Goal: Check status: Check status

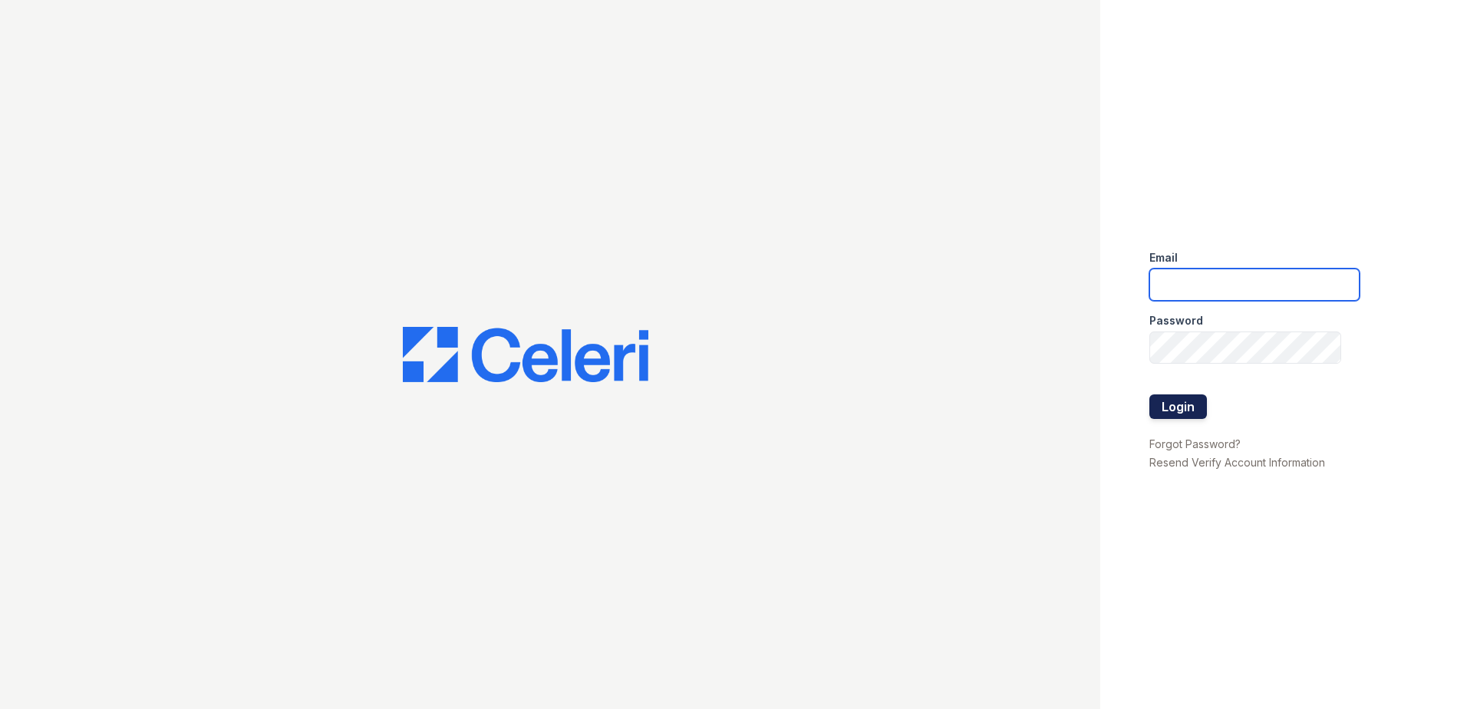
type input "renewwhitemarsh@trinity-pm.com"
click at [1189, 404] on button "Login" at bounding box center [1179, 406] width 58 height 25
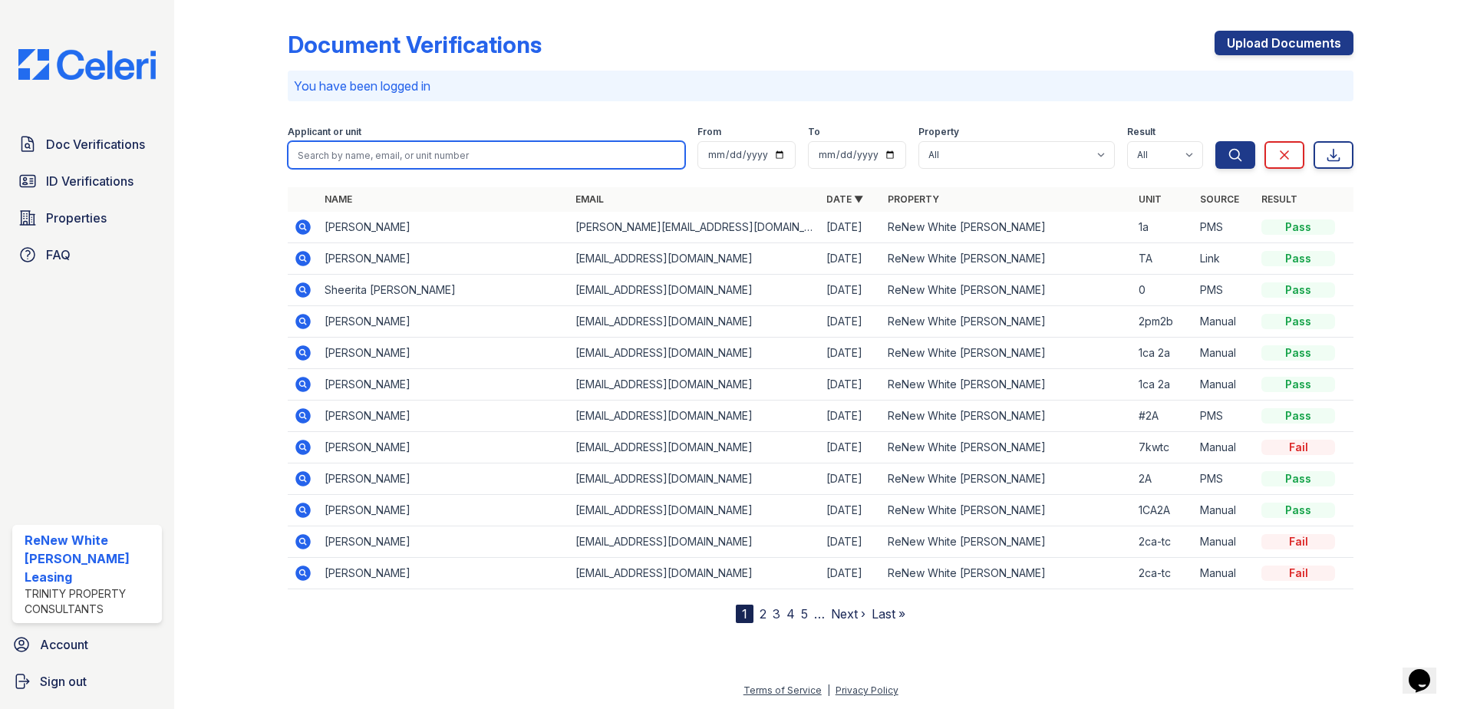
click at [368, 159] on input "search" at bounding box center [487, 155] width 398 height 28
type input "shereeta"
click at [1216, 141] on button "Search" at bounding box center [1236, 155] width 40 height 28
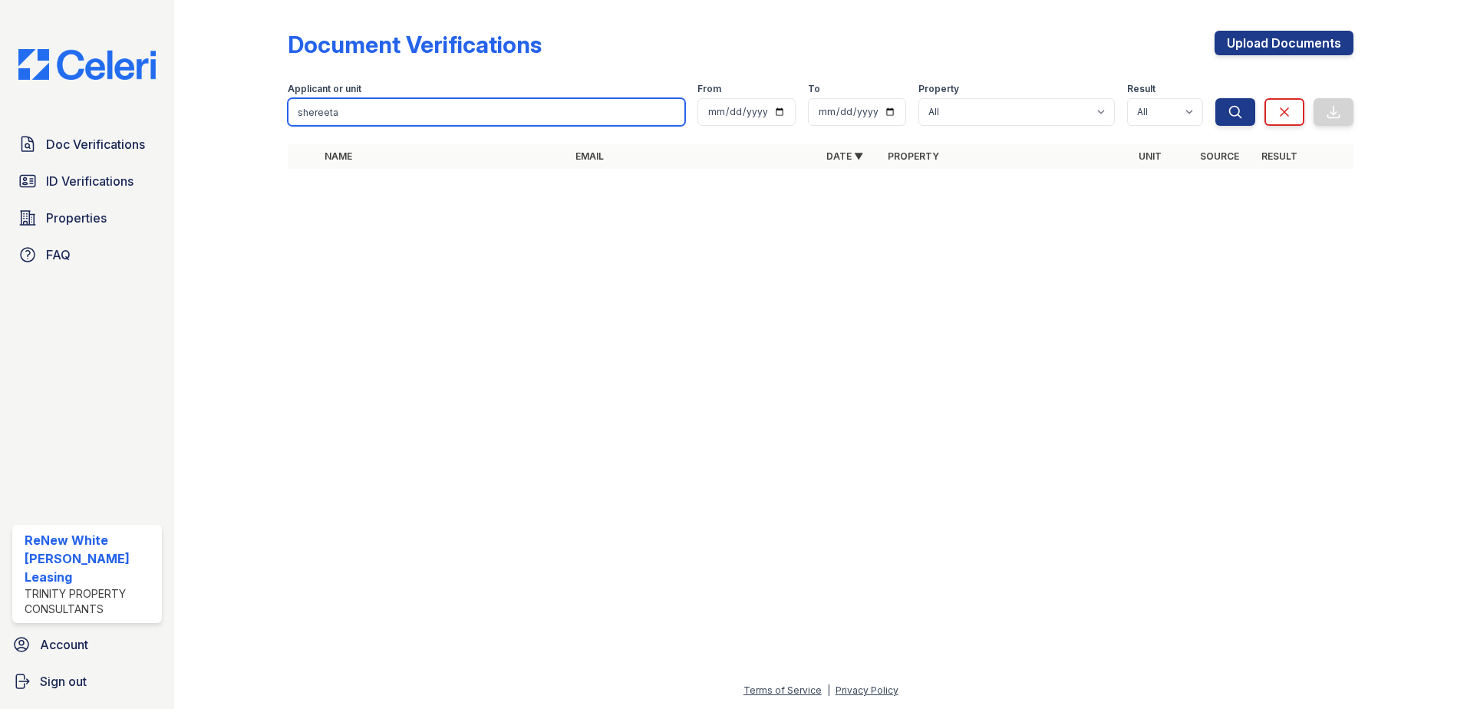
click at [327, 115] on input "shereeta" at bounding box center [487, 112] width 398 height 28
type input "duppins"
click at [1216, 98] on button "Search" at bounding box center [1236, 112] width 40 height 28
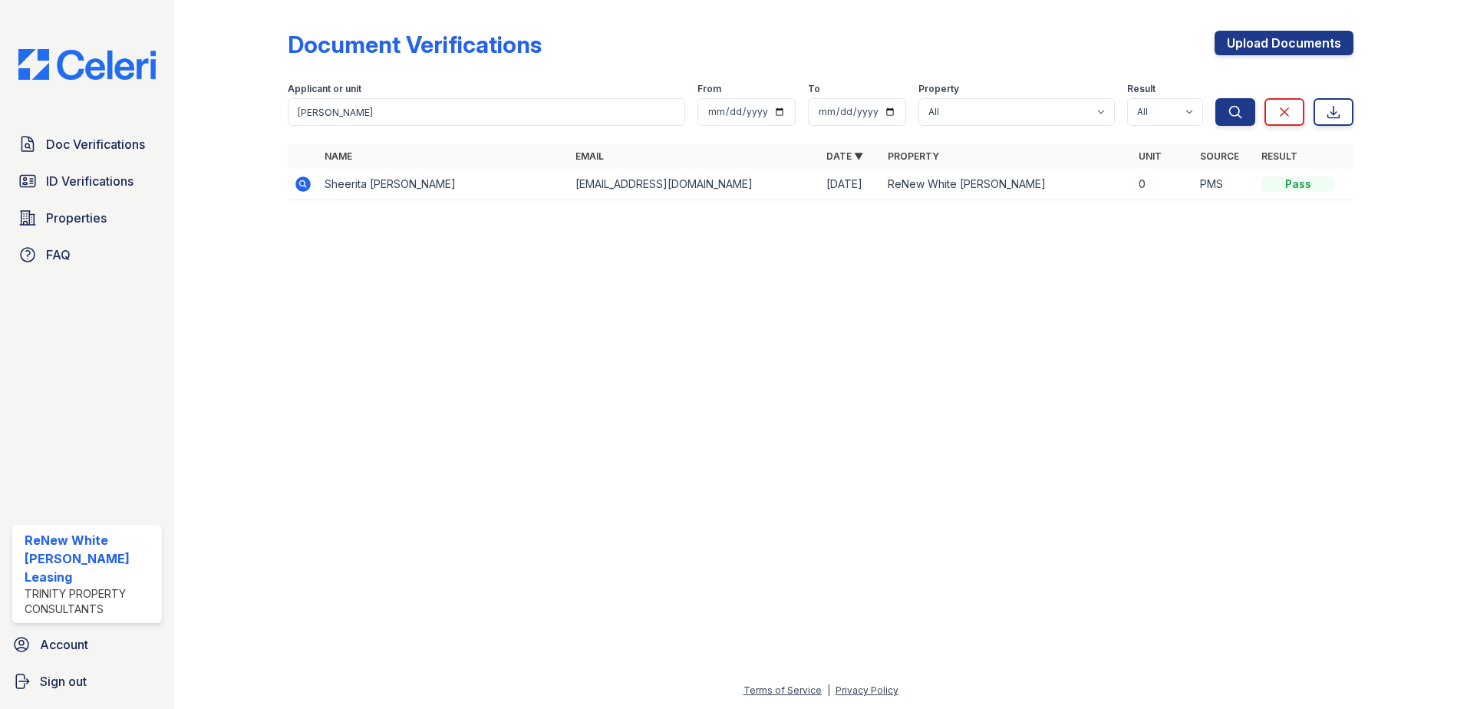
click at [299, 189] on icon at bounding box center [302, 183] width 15 height 15
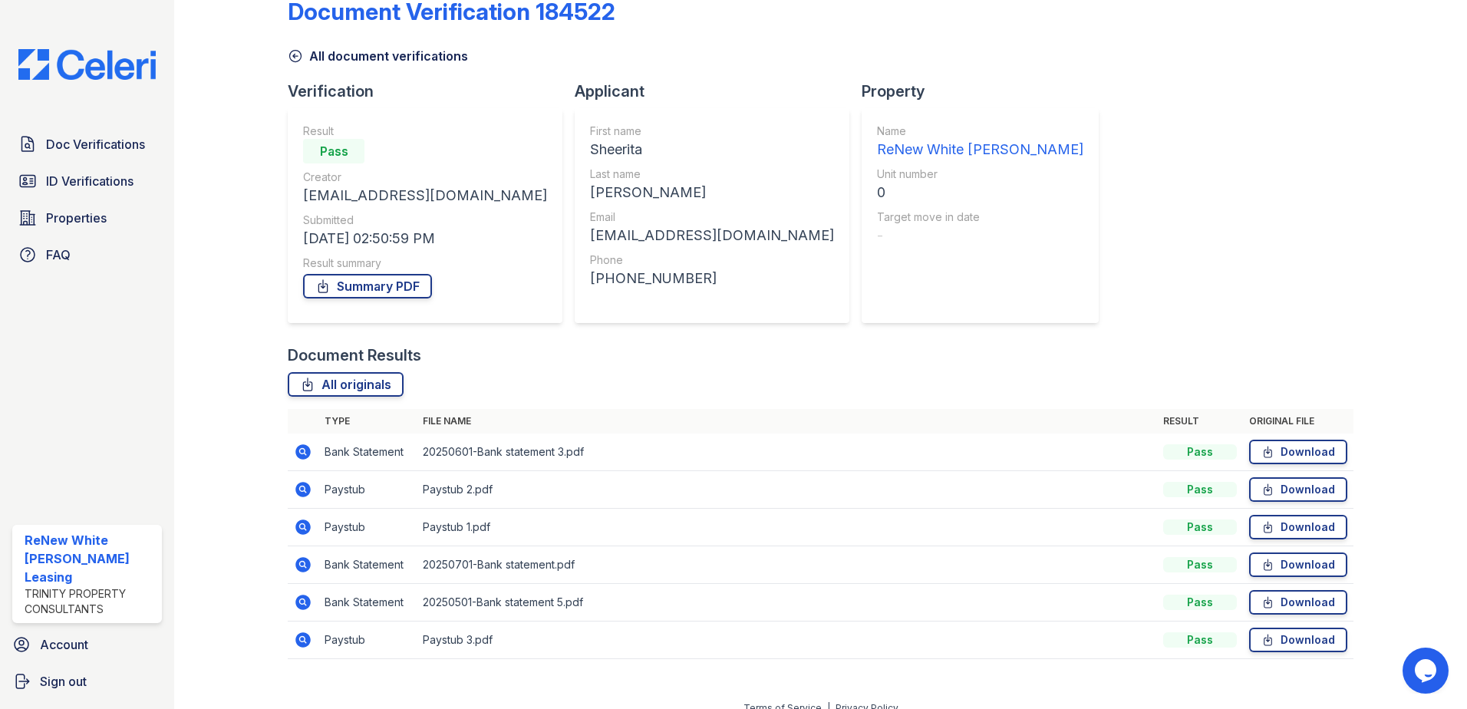
scroll to position [51, 0]
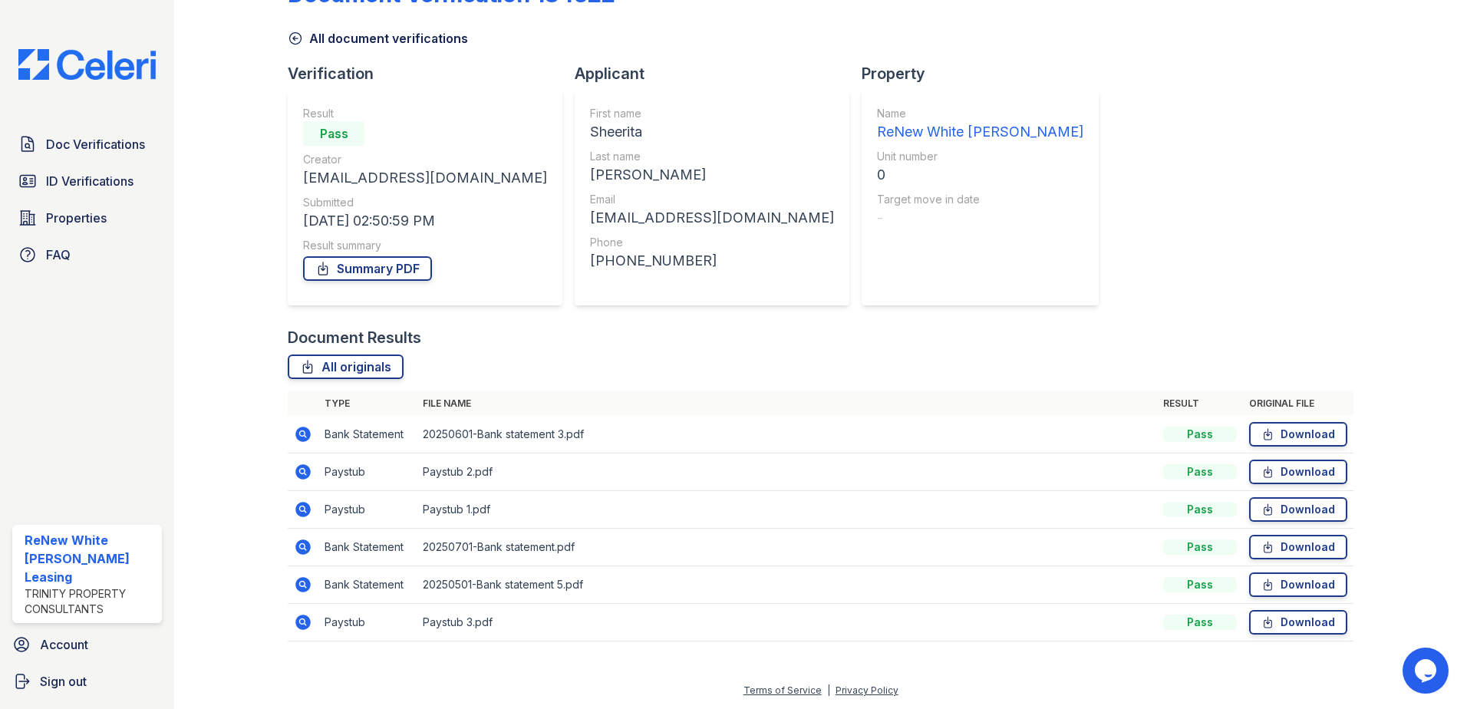
click at [305, 471] on icon at bounding box center [303, 472] width 18 height 18
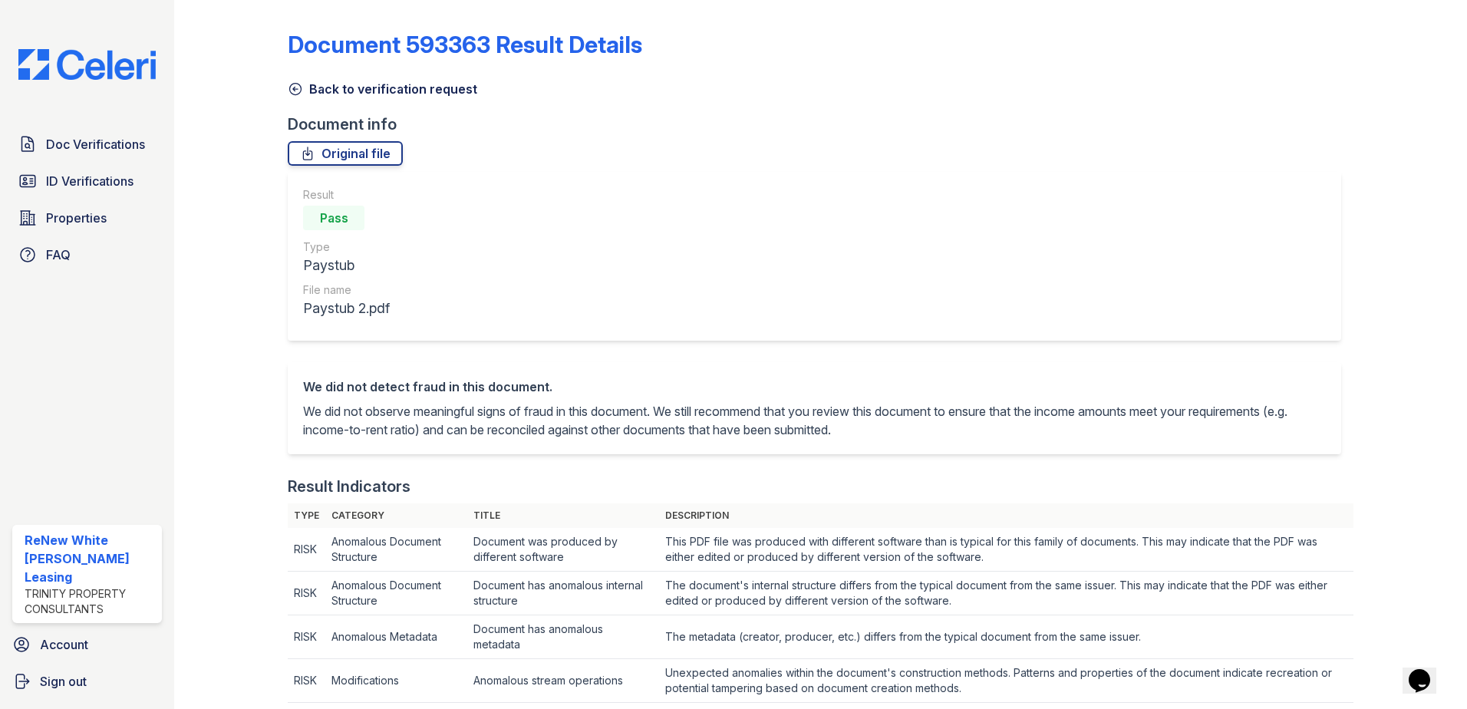
click at [341, 88] on link "Back to verification request" at bounding box center [383, 89] width 190 height 18
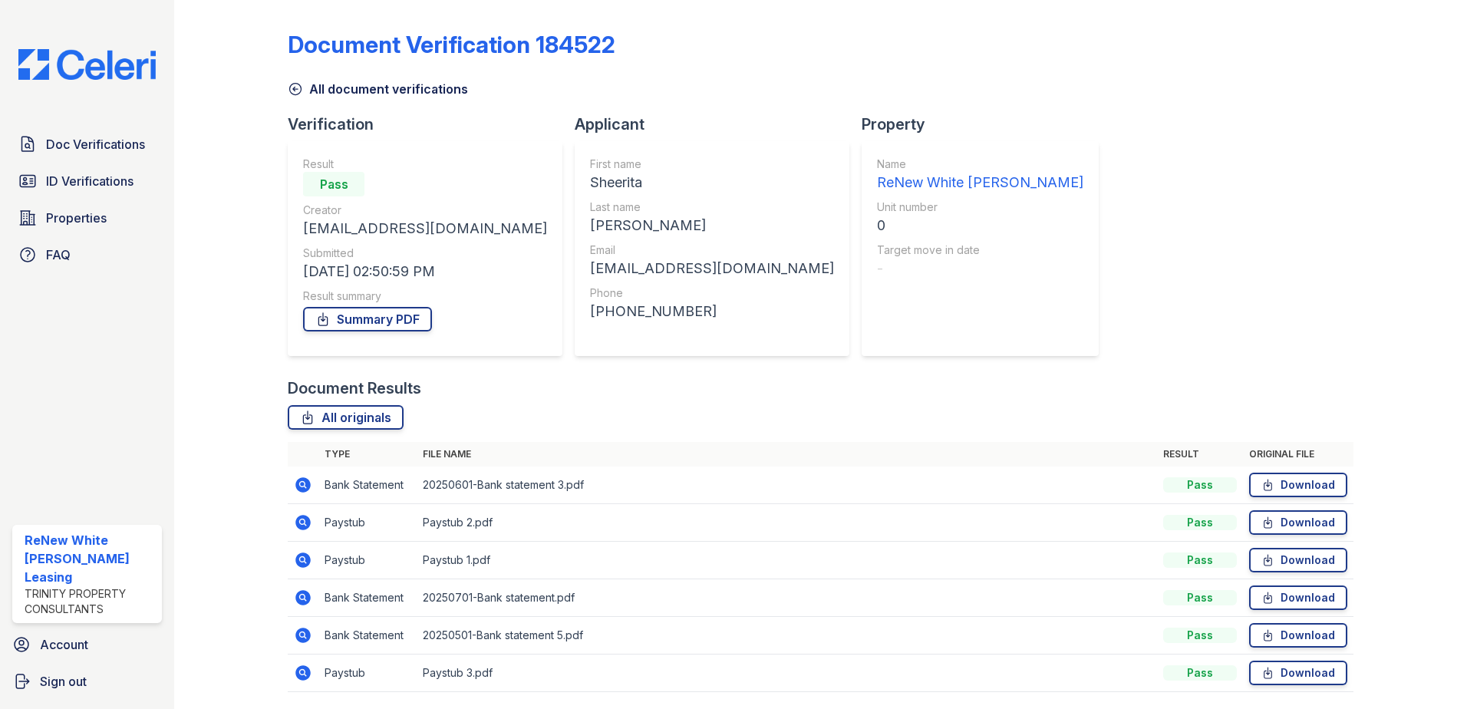
click at [298, 562] on icon at bounding box center [302, 560] width 15 height 15
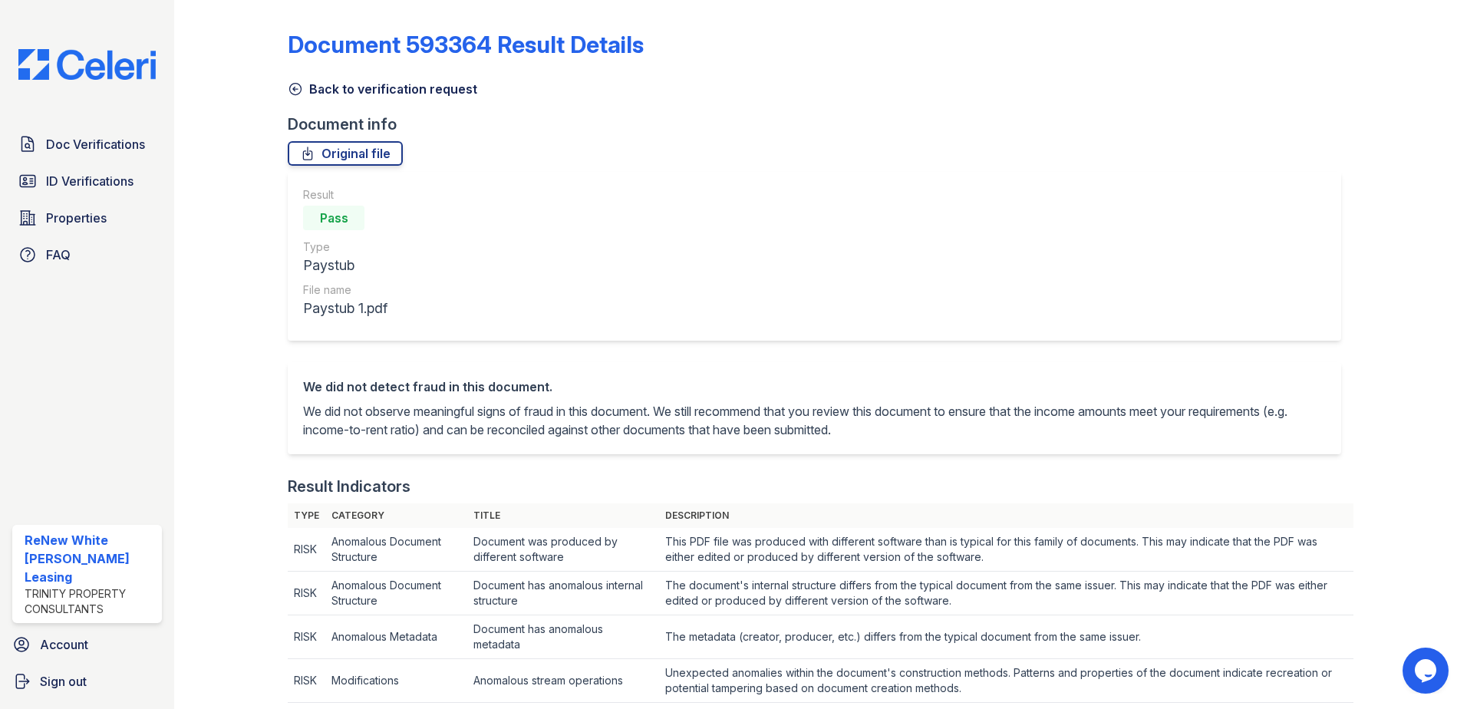
click at [349, 87] on link "Back to verification request" at bounding box center [383, 89] width 190 height 18
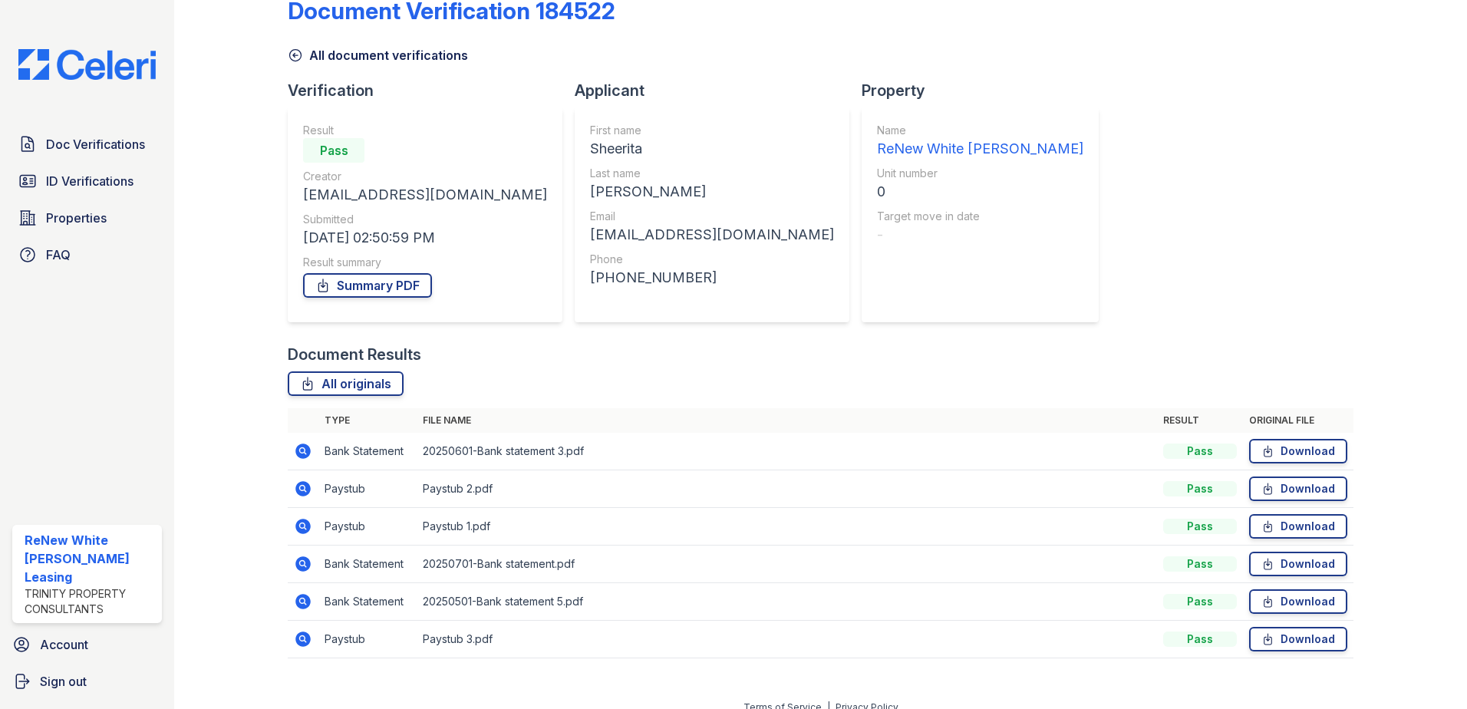
scroll to position [51, 0]
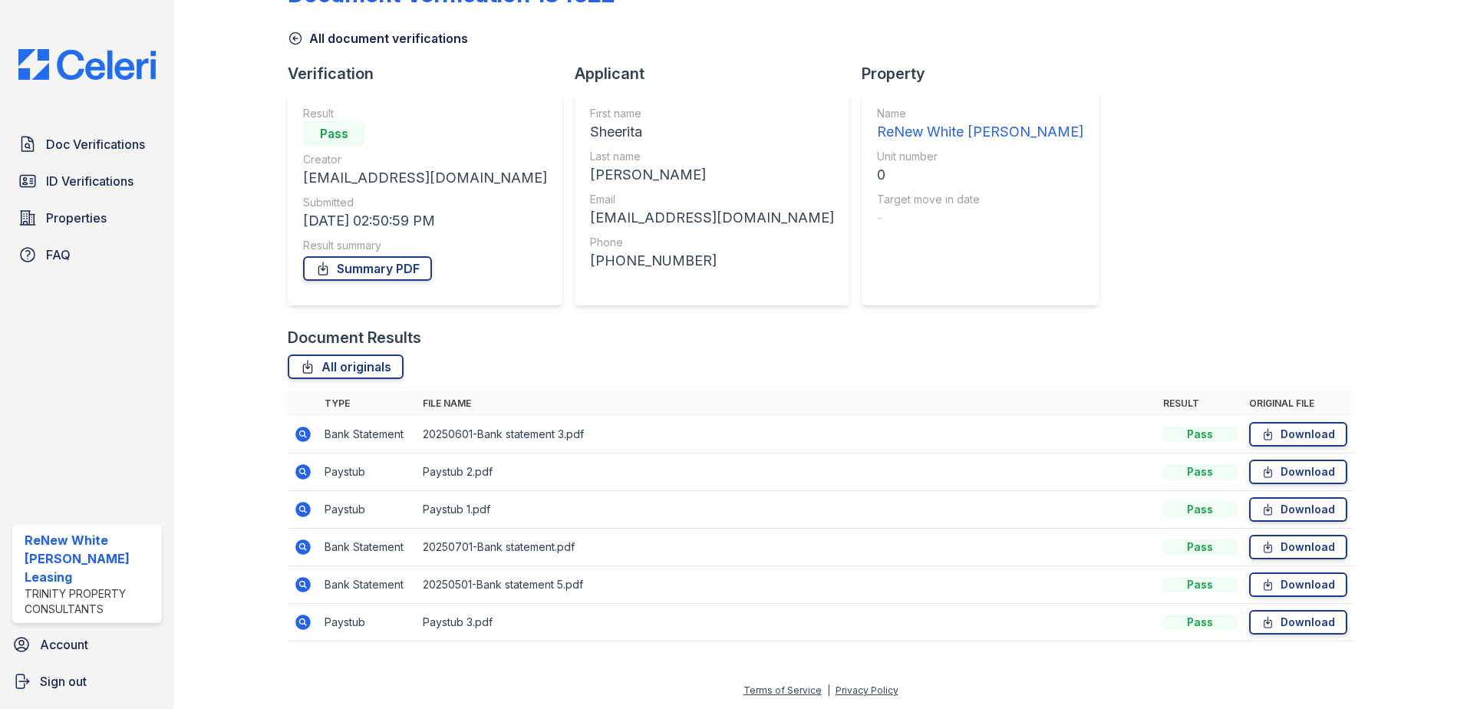
click at [303, 615] on icon at bounding box center [302, 622] width 15 height 15
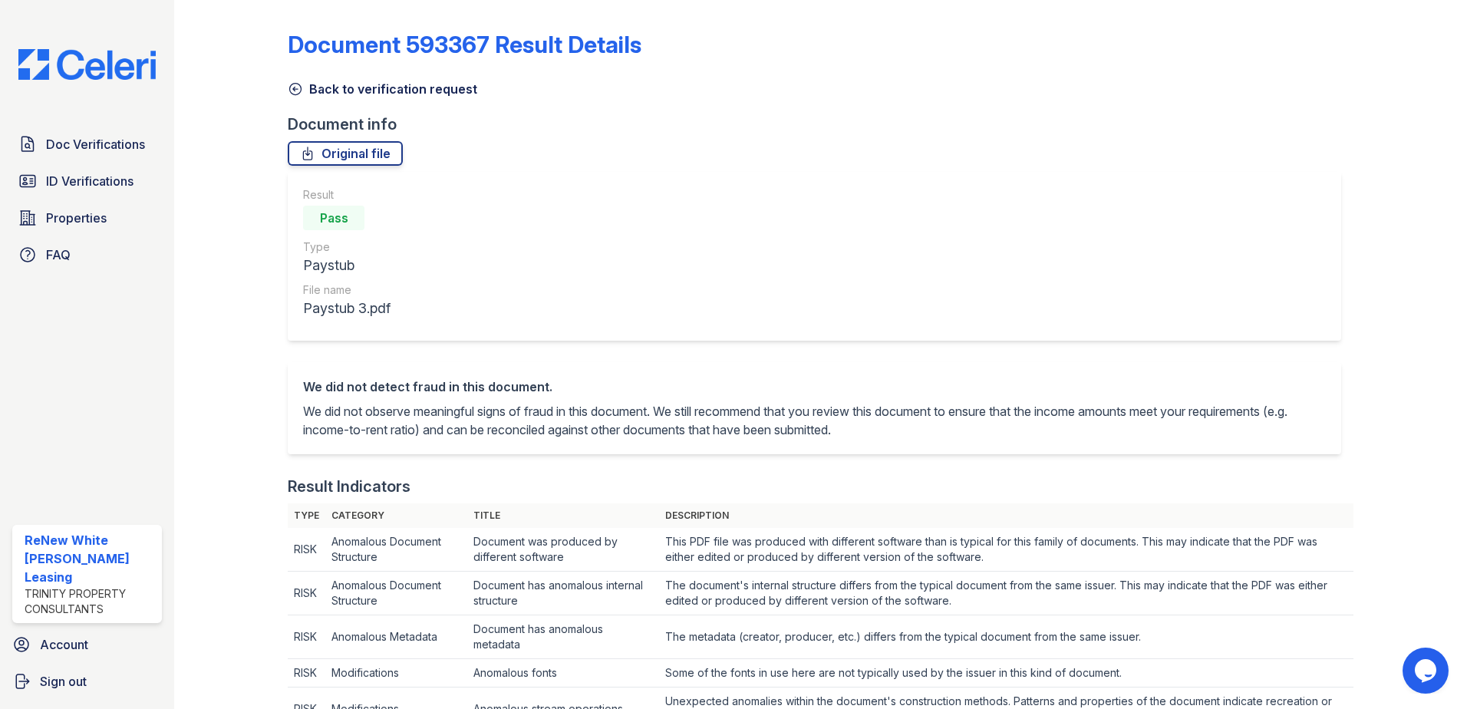
click at [351, 94] on link "Back to verification request" at bounding box center [383, 89] width 190 height 18
